Goal: Information Seeking & Learning: Learn about a topic

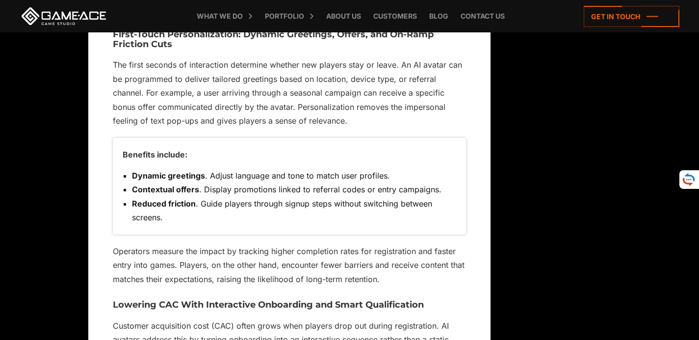
scroll to position [2209, 0]
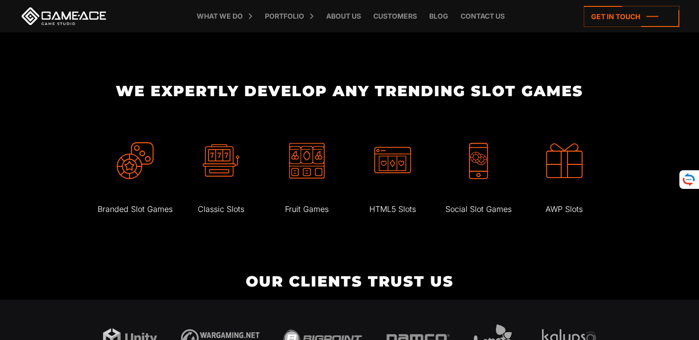
scroll to position [2160, 0]
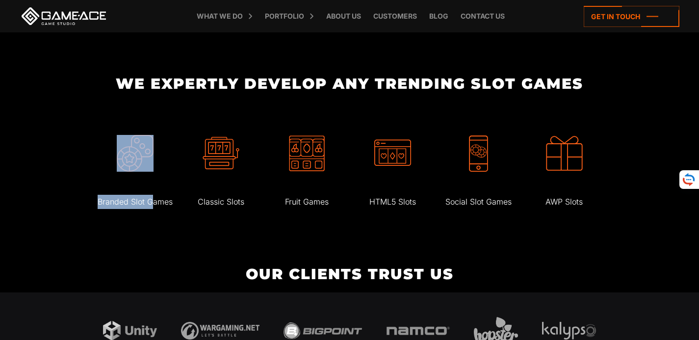
drag, startPoint x: 87, startPoint y: 217, endPoint x: 150, endPoint y: 215, distance: 62.9
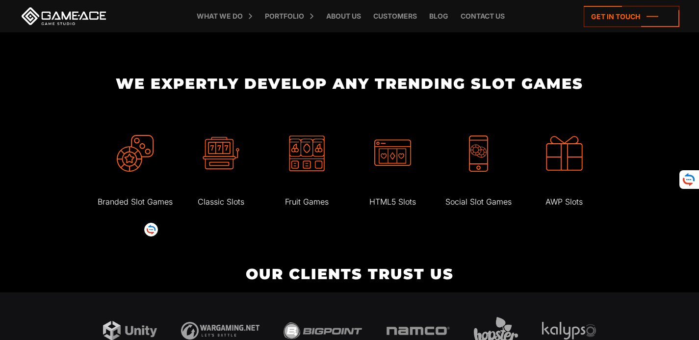
click at [169, 209] on p "Branded Slot Games" at bounding box center [134, 202] width 83 height 14
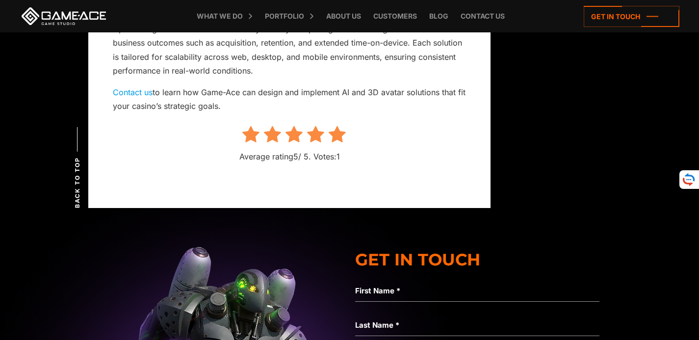
scroll to position [6823, 0]
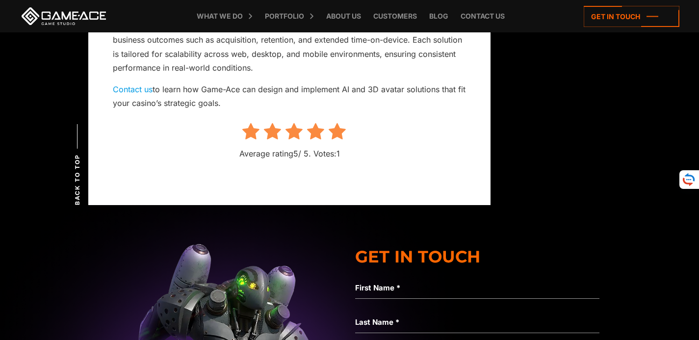
click at [342, 123] on icon at bounding box center [337, 132] width 17 height 18
